Goal: Transaction & Acquisition: Purchase product/service

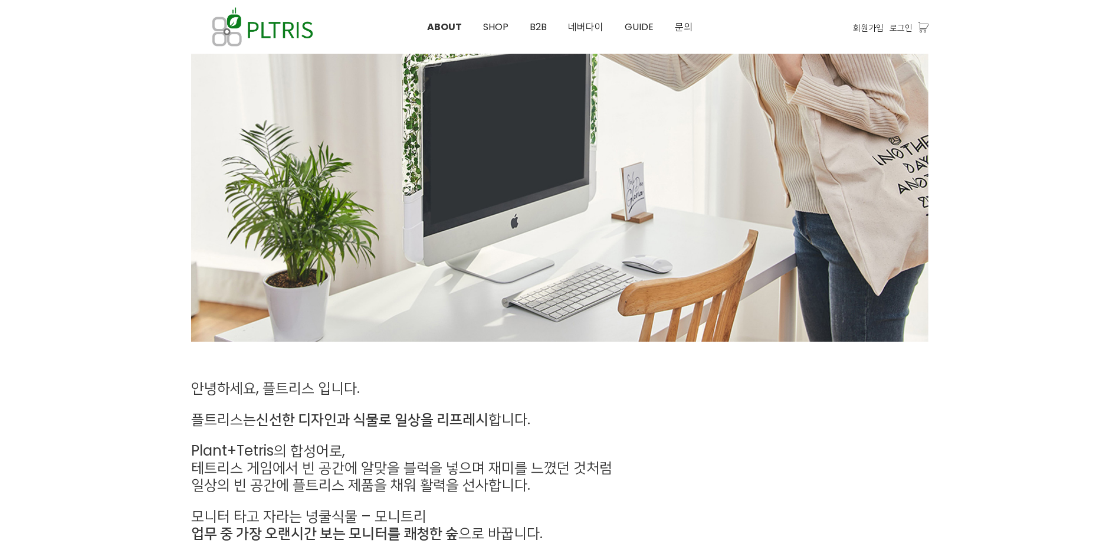
scroll to position [413, 0]
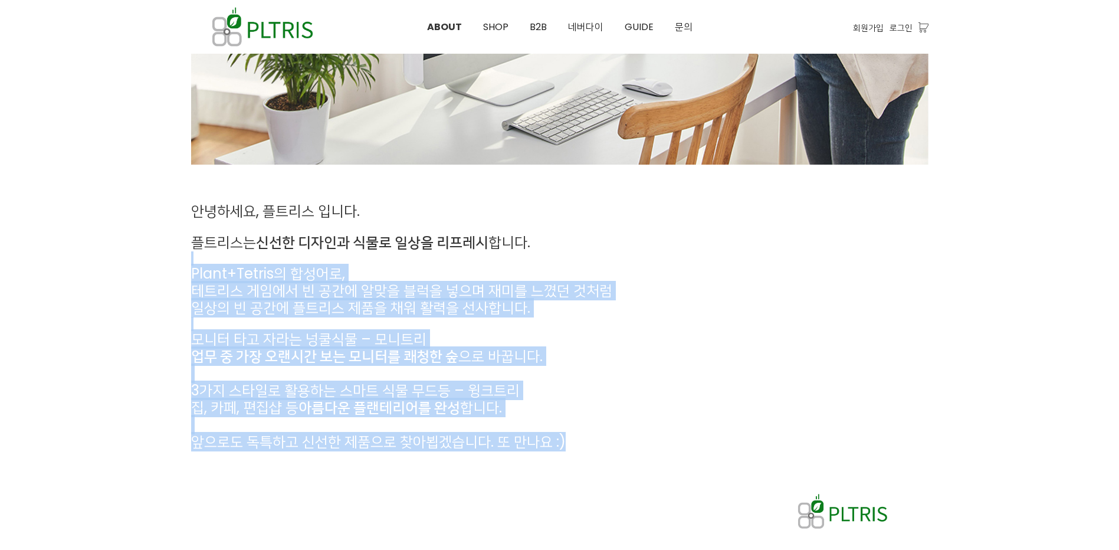
drag, startPoint x: 353, startPoint y: 265, endPoint x: 568, endPoint y: 467, distance: 295.1
click at [568, 467] on div "안녕하세요, 플트리스 입니다. 플트리스는 신선한 디자인과 식물로 일상을 리프레시 합니다. Plant+Tetris의 합성어로, 테트리스 게임에서…" at bounding box center [559, 368] width 755 height 349
drag, startPoint x: 568, startPoint y: 467, endPoint x: 435, endPoint y: 471, distance: 133.4
click at [435, 471] on div "안녕하세요, 플트리스 입니다. 플트리스는 신선한 디자인과 식물로 일상을 리프레시 합니다. Plant+Tetris의 합성어로, 테트리스 게임에서…" at bounding box center [559, 368] width 755 height 349
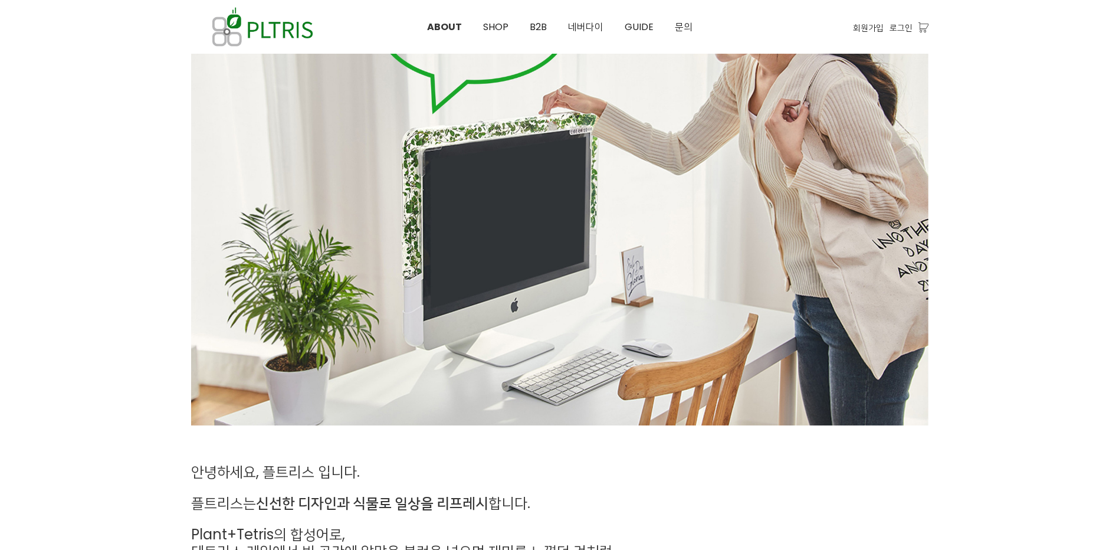
scroll to position [34, 0]
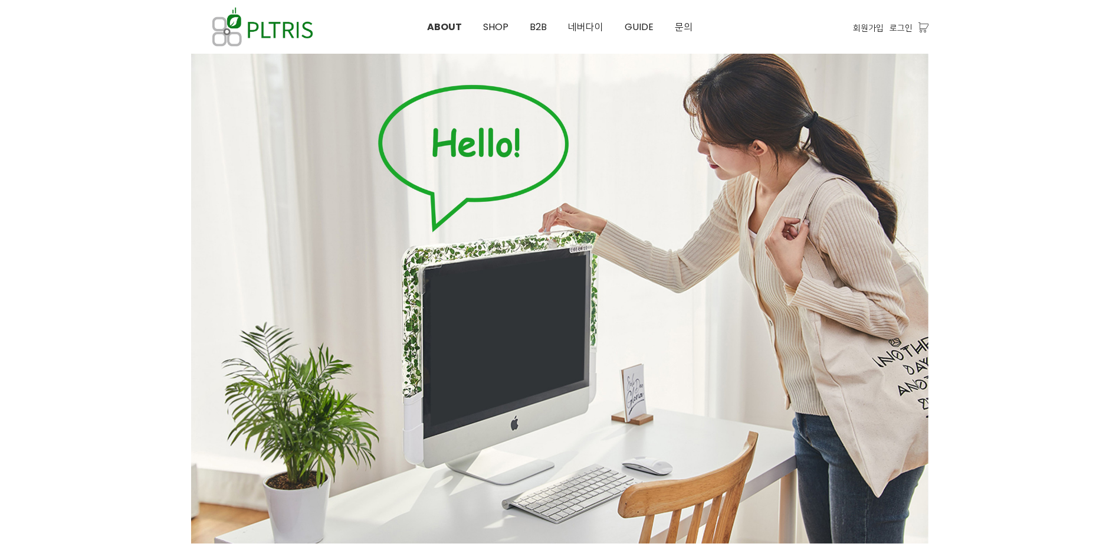
click at [488, 250] on div at bounding box center [559, 298] width 737 height 491
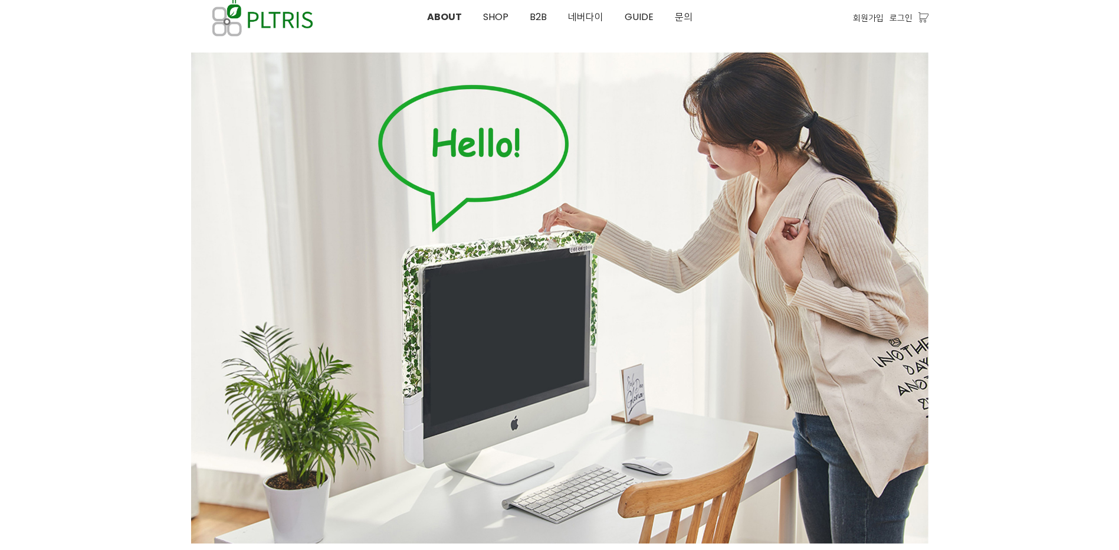
scroll to position [0, 0]
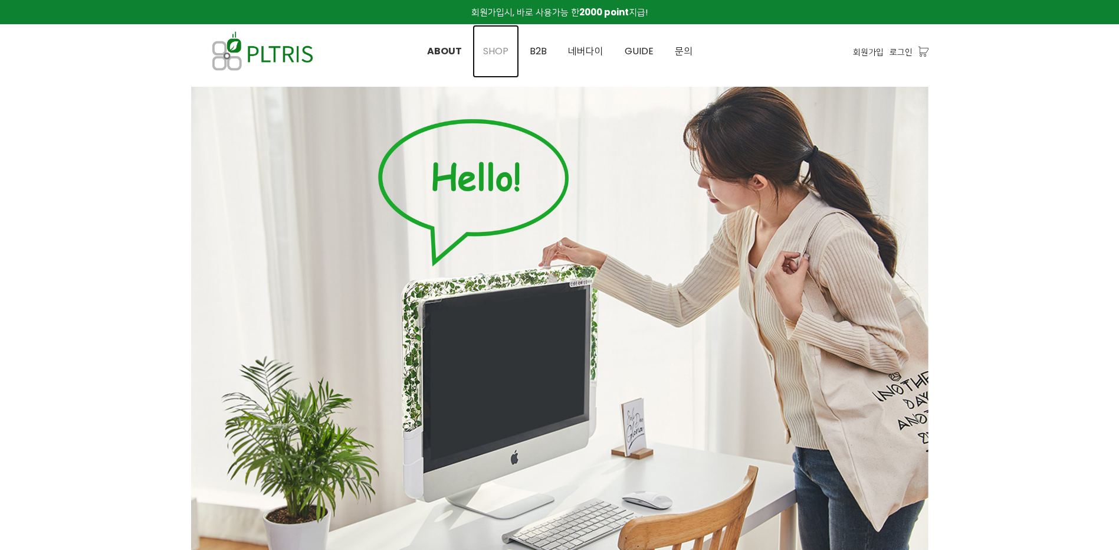
click at [490, 48] on span "SHOP" at bounding box center [495, 51] width 25 height 14
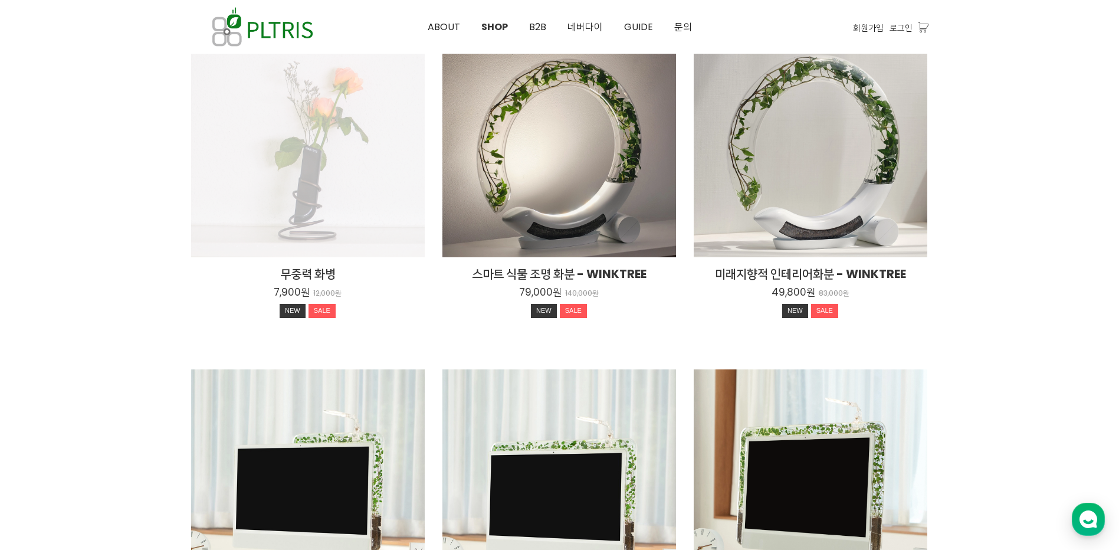
scroll to position [472, 0]
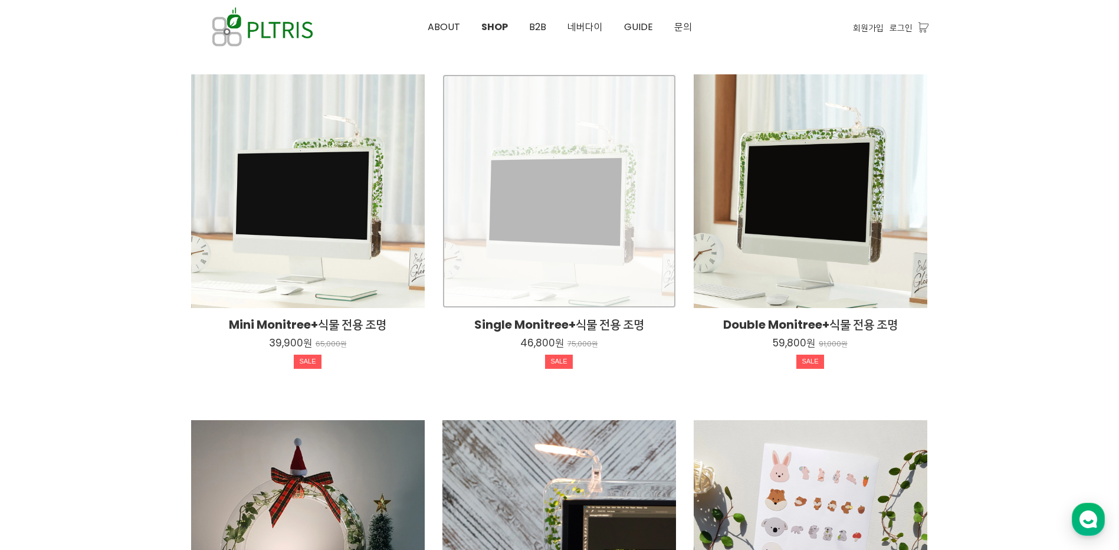
click at [633, 211] on div "Single Monitree+식물 전용 조명 46,800원 75,000원 SALE" at bounding box center [559, 191] width 234 height 234
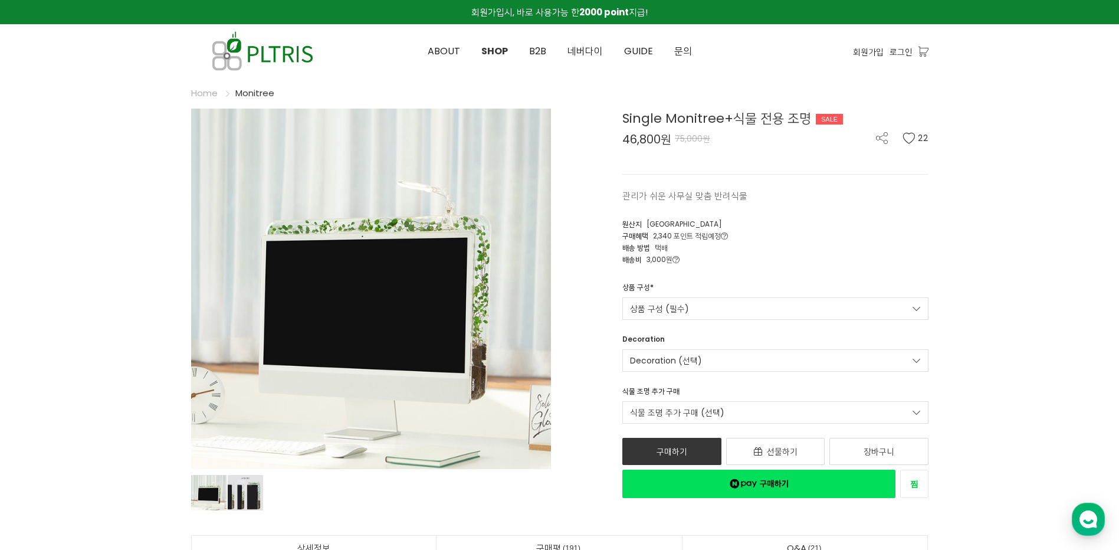
click at [483, 299] on img at bounding box center [371, 289] width 360 height 360
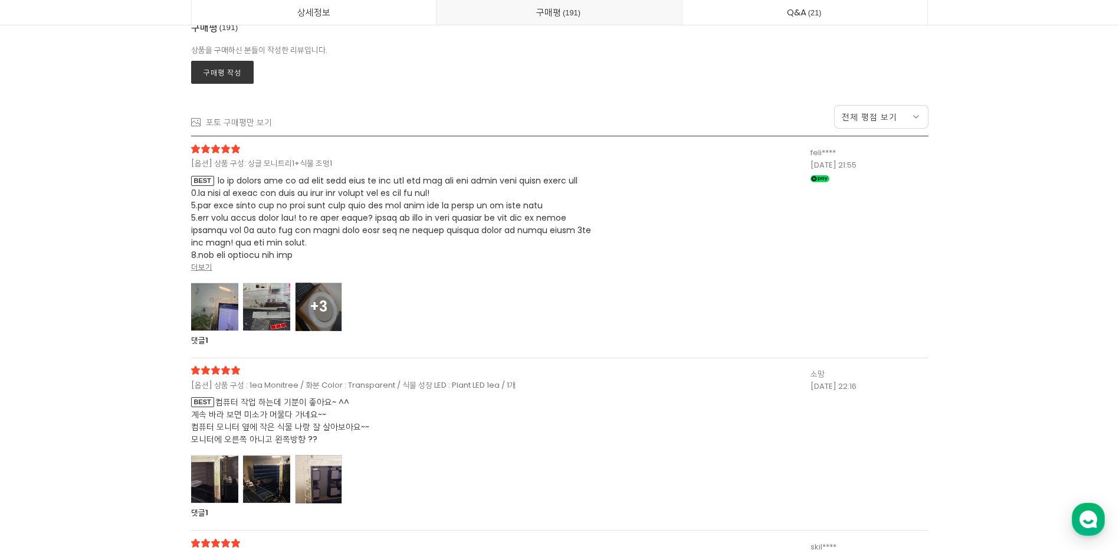
scroll to position [31091, 0]
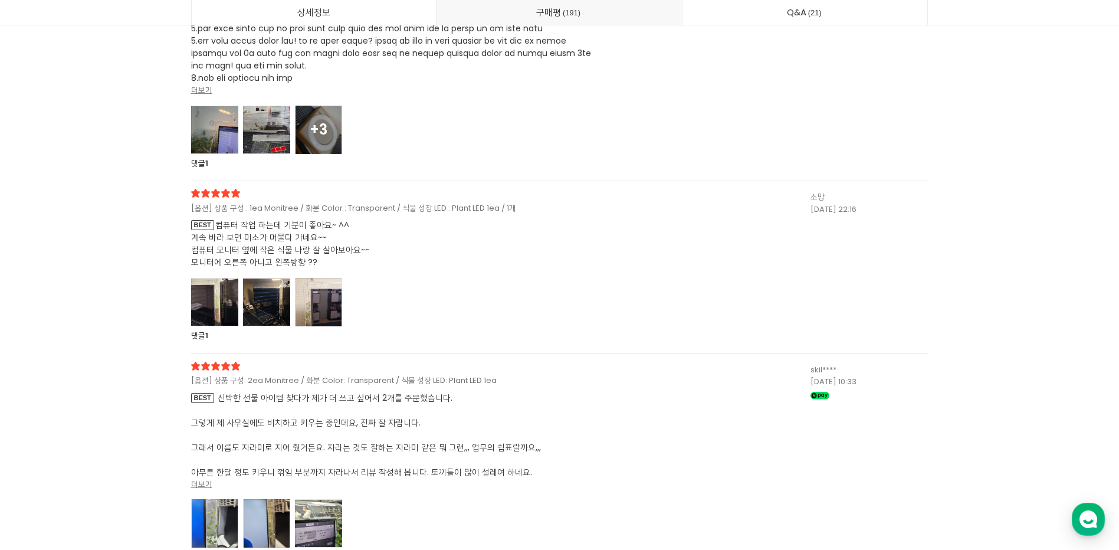
click at [212, 93] on span "더보기" at bounding box center [397, 90] width 413 height 12
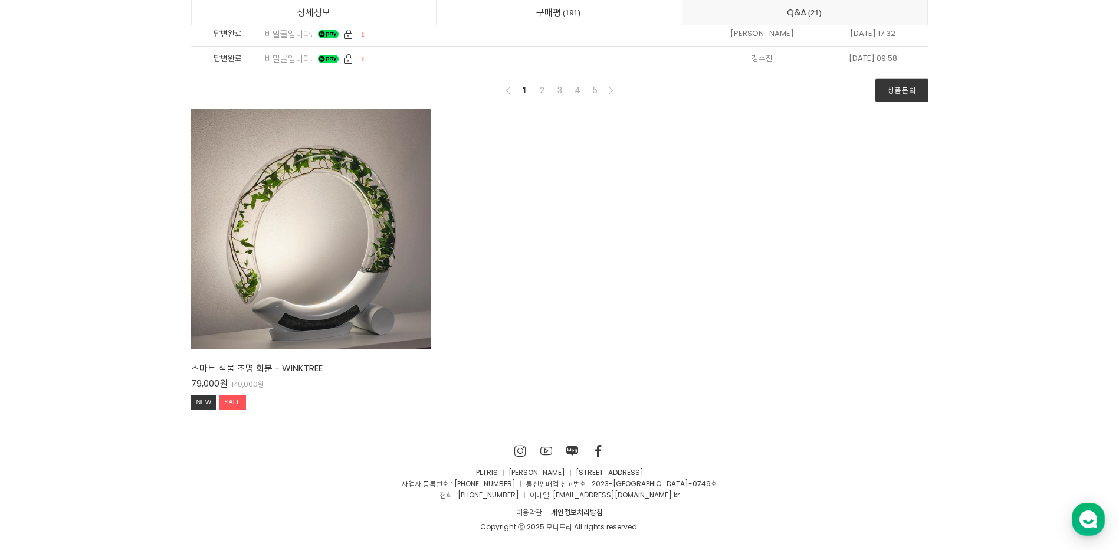
scroll to position [35575, 0]
click at [1089, 431] on div "SNS 바로가기 SNS 바로가기 SNS 바로가기 SNS 바로가기 PLTRIS ㅣ 이대헌 ㅣ [STREET_ADDRESS] 사업자 등록번호 : …" at bounding box center [559, 488] width 1119 height 124
